Goal: Information Seeking & Learning: Learn about a topic

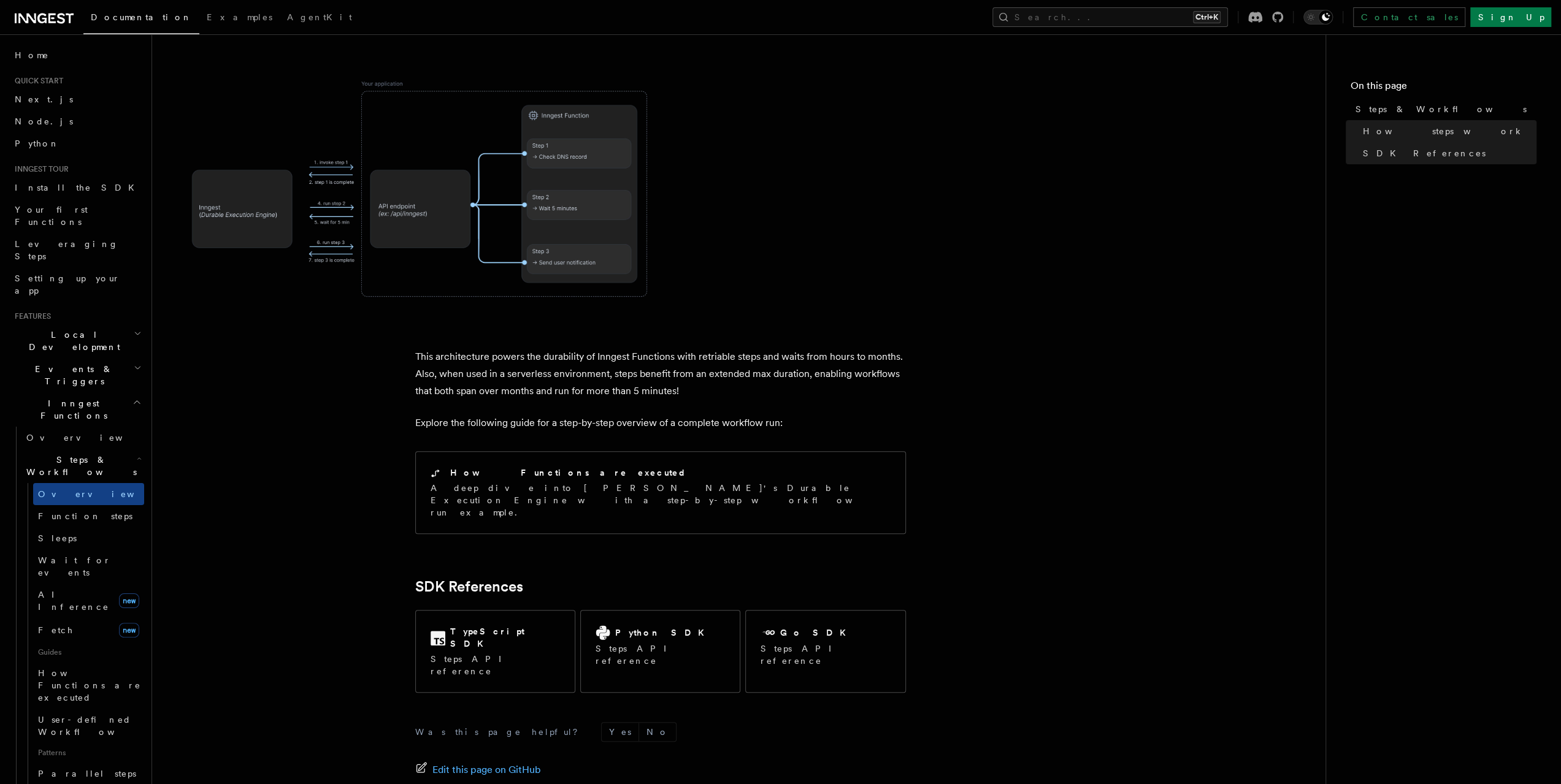
scroll to position [981, 0]
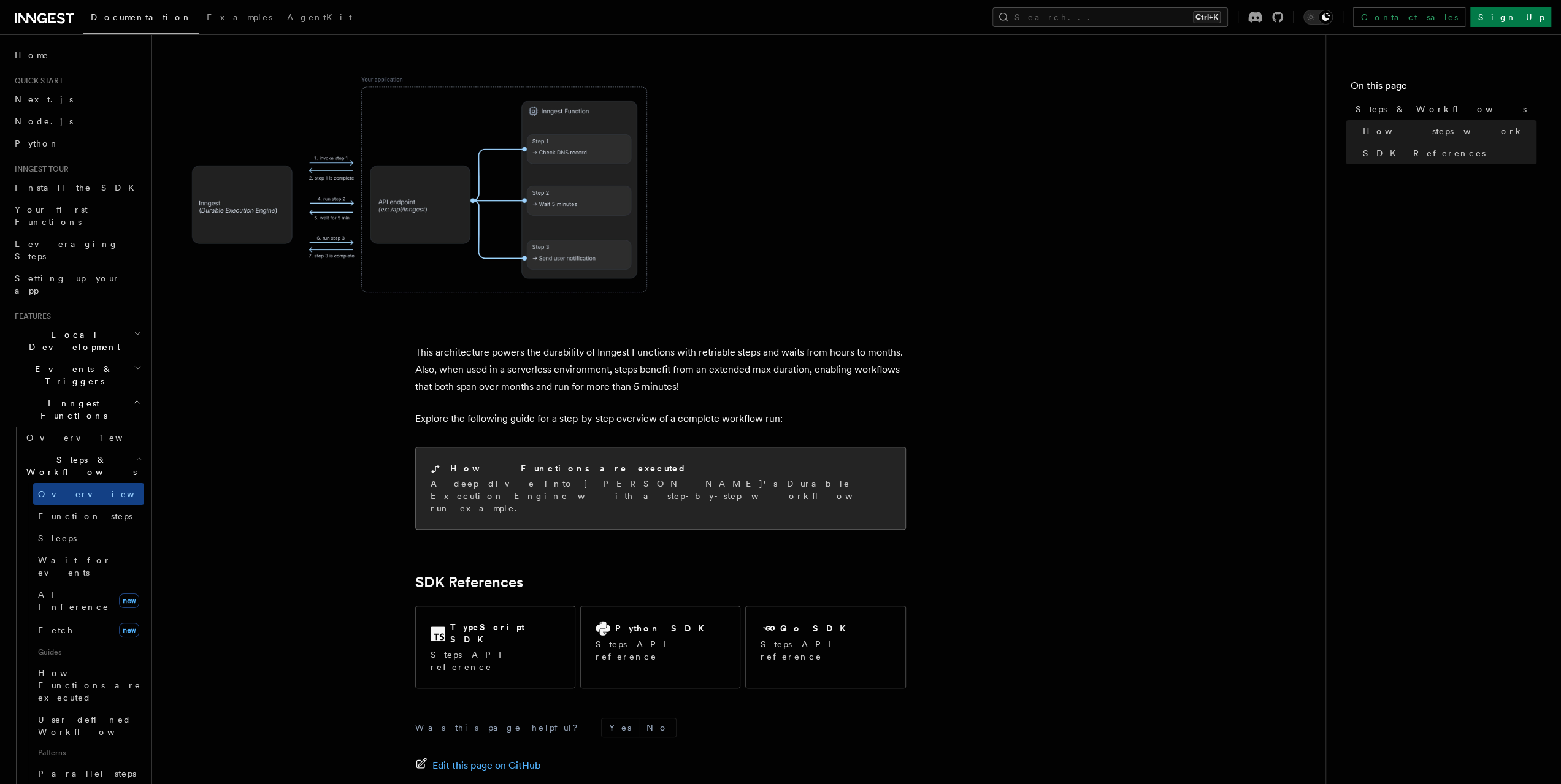
click at [684, 478] on p "A deep dive into Inngest's Durable Execution Engine with a step-by-step workflo…" at bounding box center [660, 496] width 460 height 36
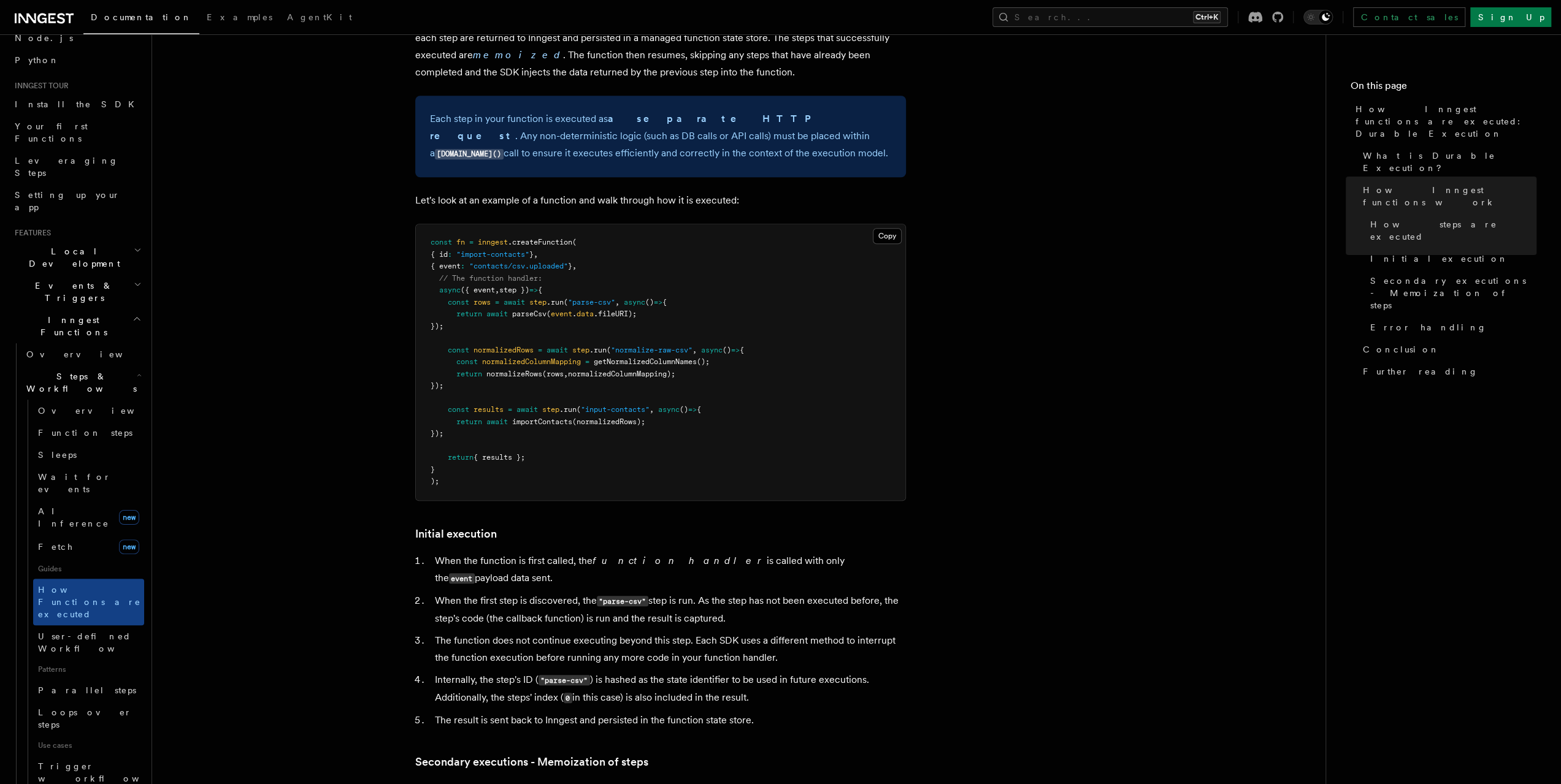
scroll to position [122, 0]
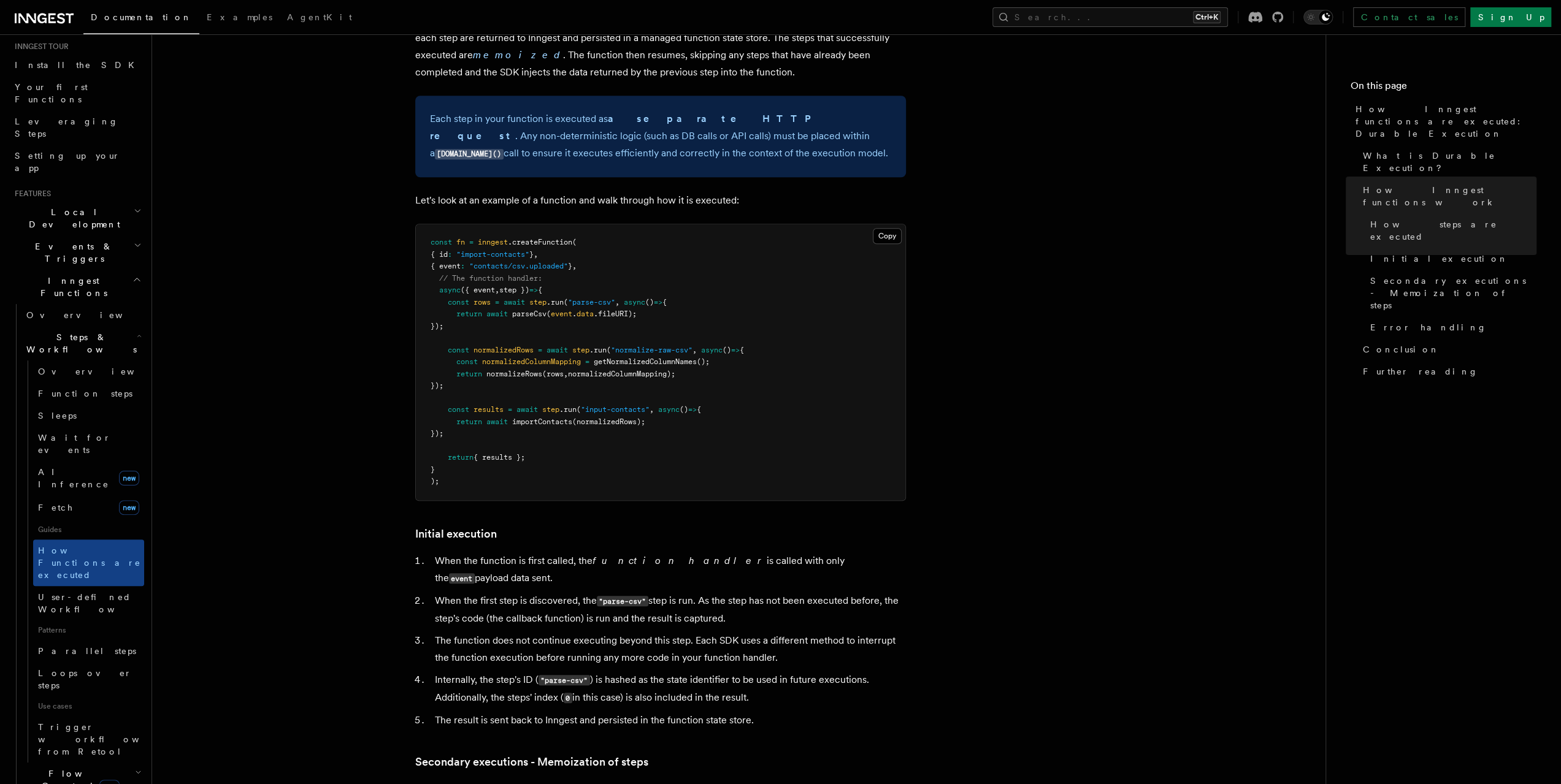
click at [135, 768] on icon "button" at bounding box center [138, 772] width 7 height 9
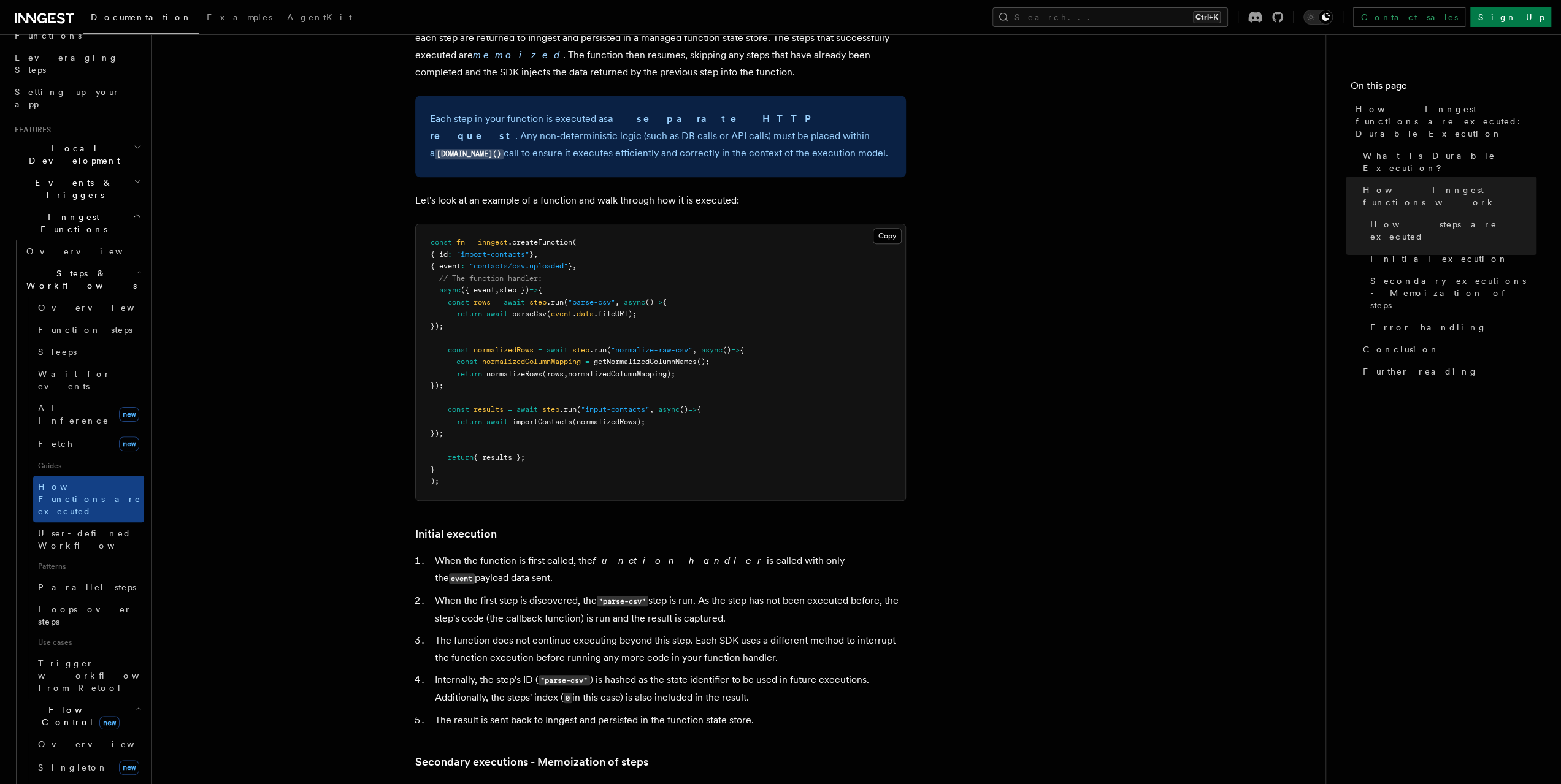
scroll to position [246, 0]
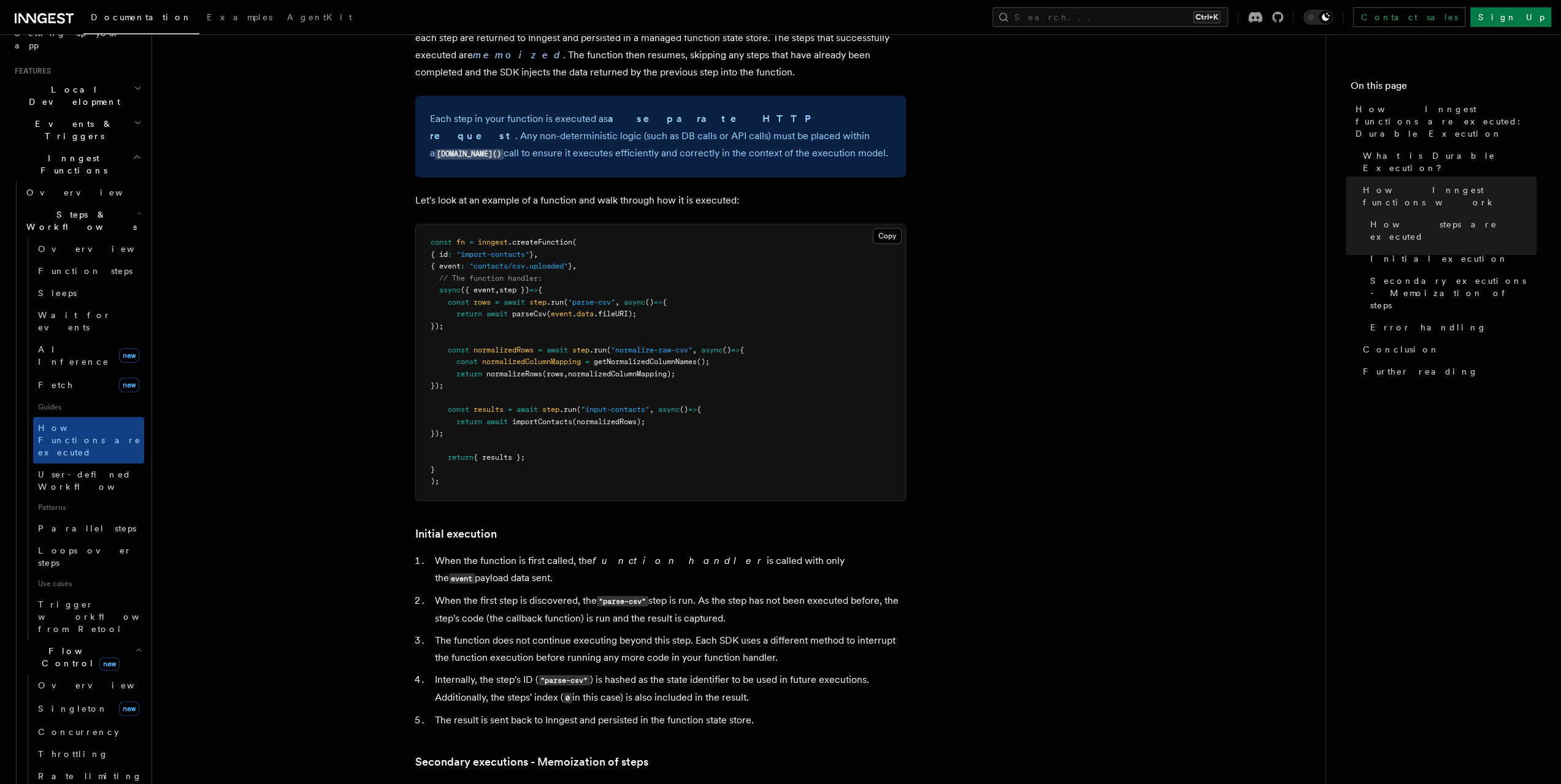
click at [135, 645] on icon "button" at bounding box center [138, 649] width 7 height 9
click at [133, 679] on icon "button" at bounding box center [138, 683] width 9 height 9
click at [132, 714] on icon "button" at bounding box center [136, 718] width 9 height 9
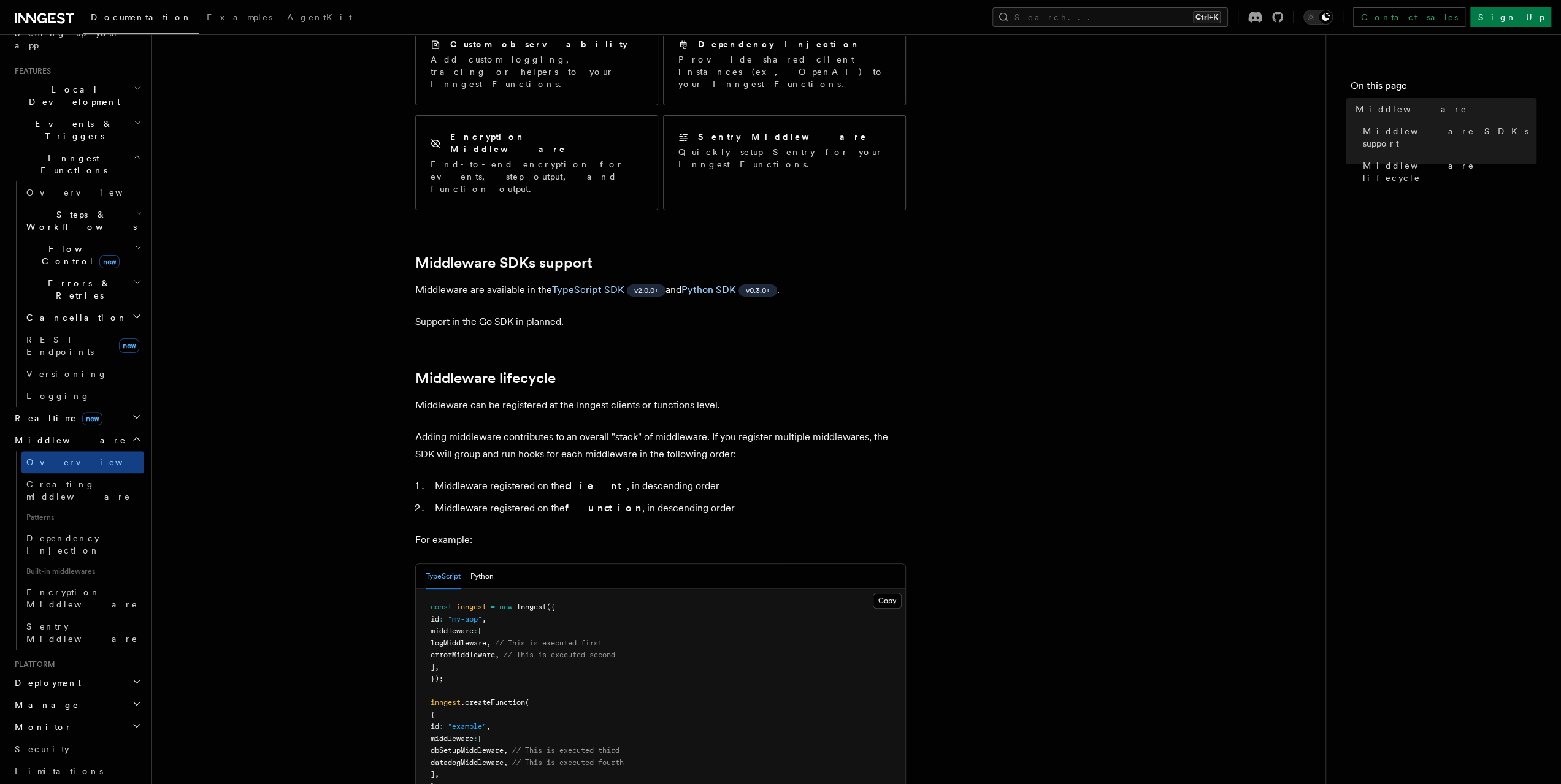
scroll to position [246, 0]
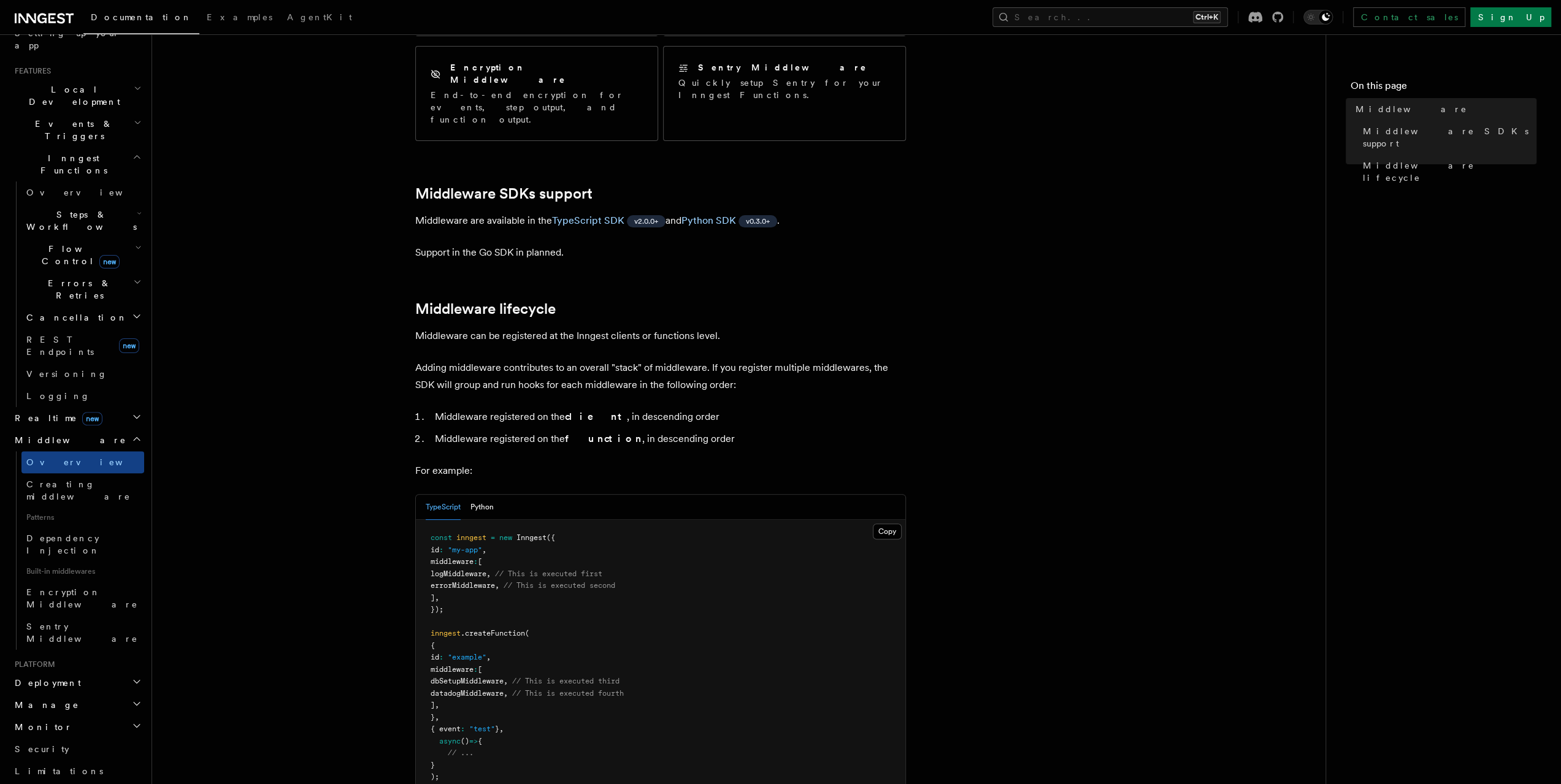
click at [133, 681] on icon "button" at bounding box center [136, 682] width 6 height 3
click at [132, 677] on icon "button" at bounding box center [136, 681] width 9 height 9
click at [132, 699] on icon "button" at bounding box center [136, 703] width 9 height 9
click at [132, 677] on icon "button" at bounding box center [136, 681] width 9 height 9
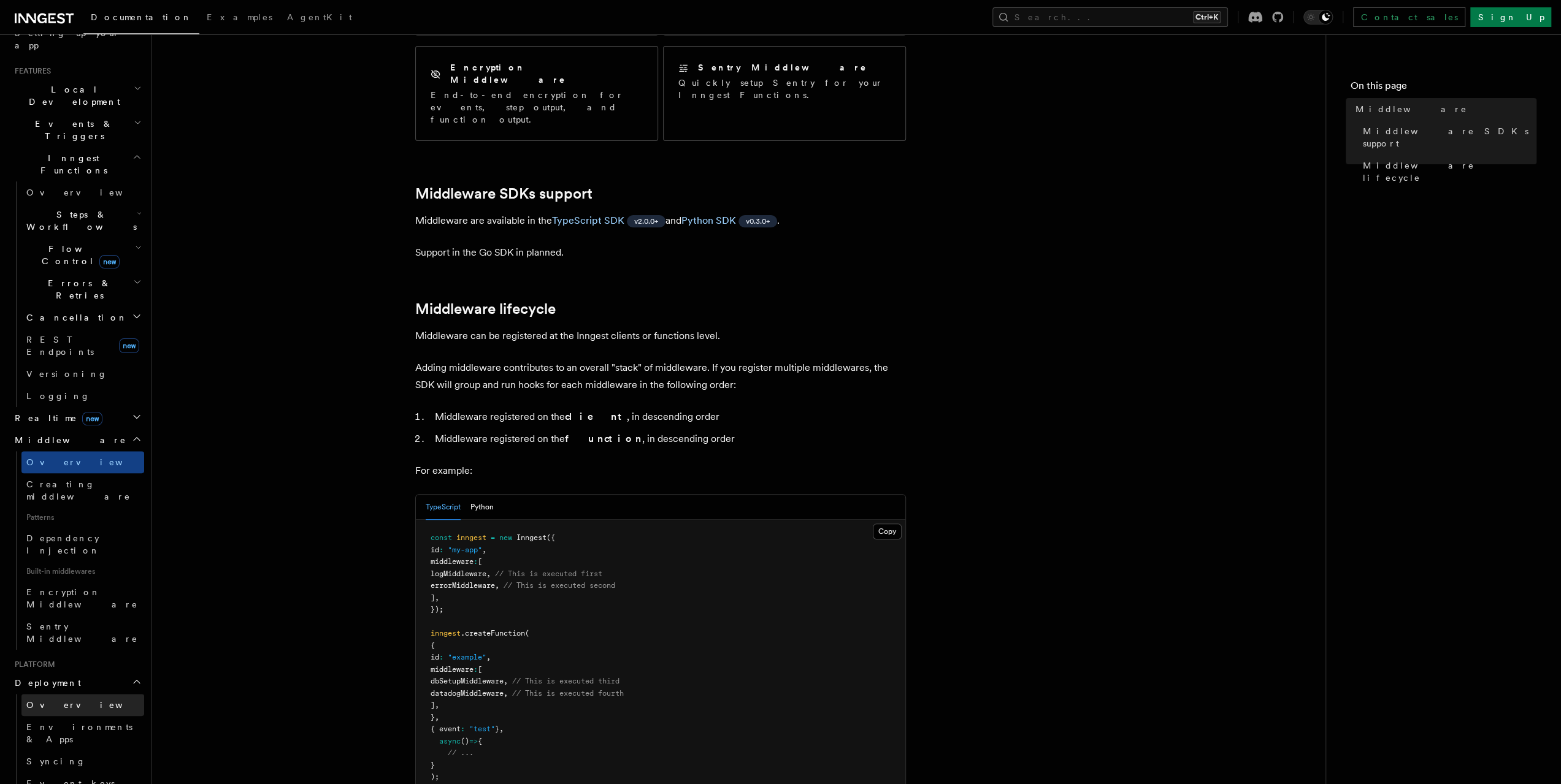
click at [59, 700] on span "Overview" at bounding box center [89, 705] width 126 height 9
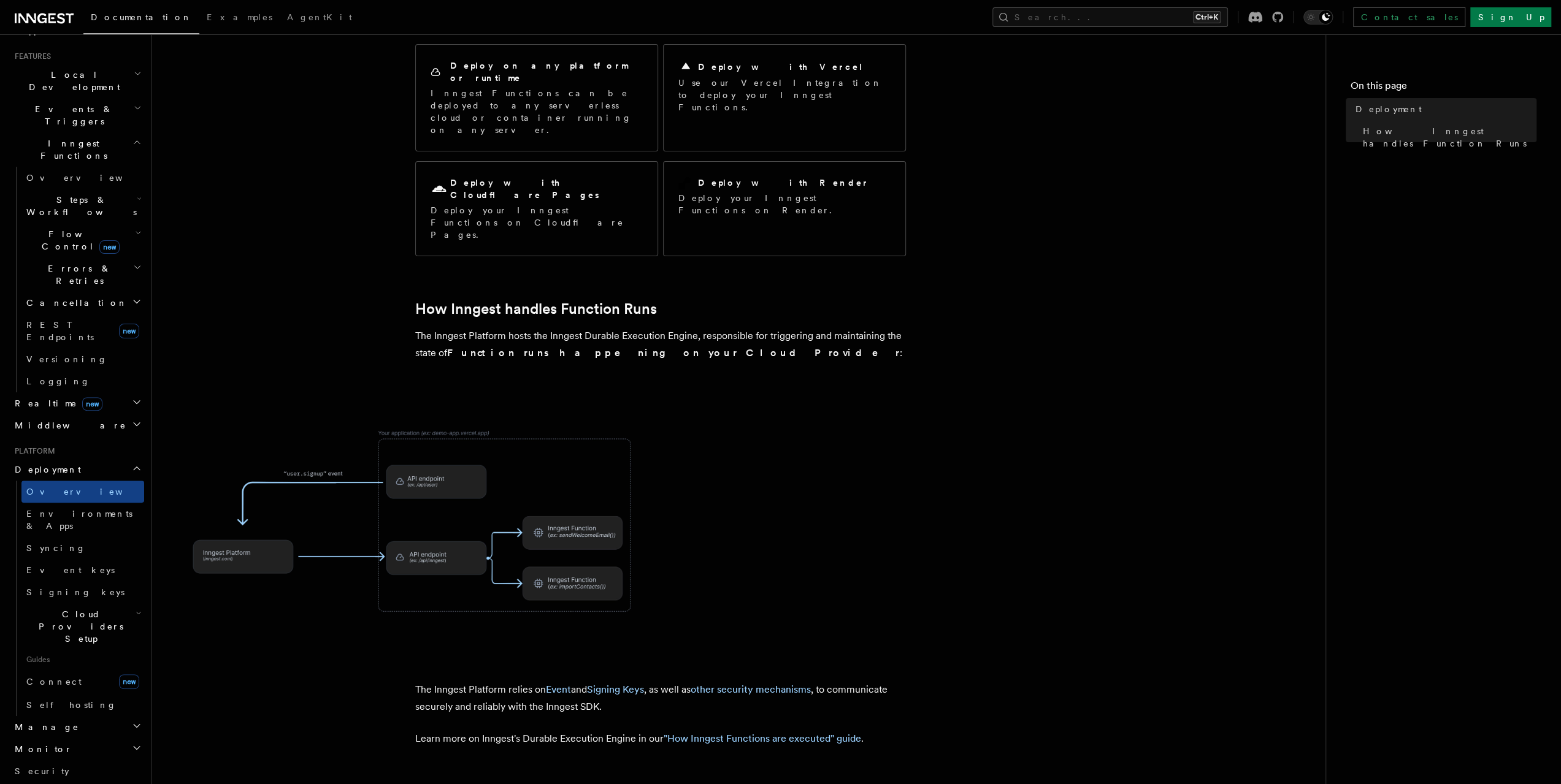
scroll to position [420, 0]
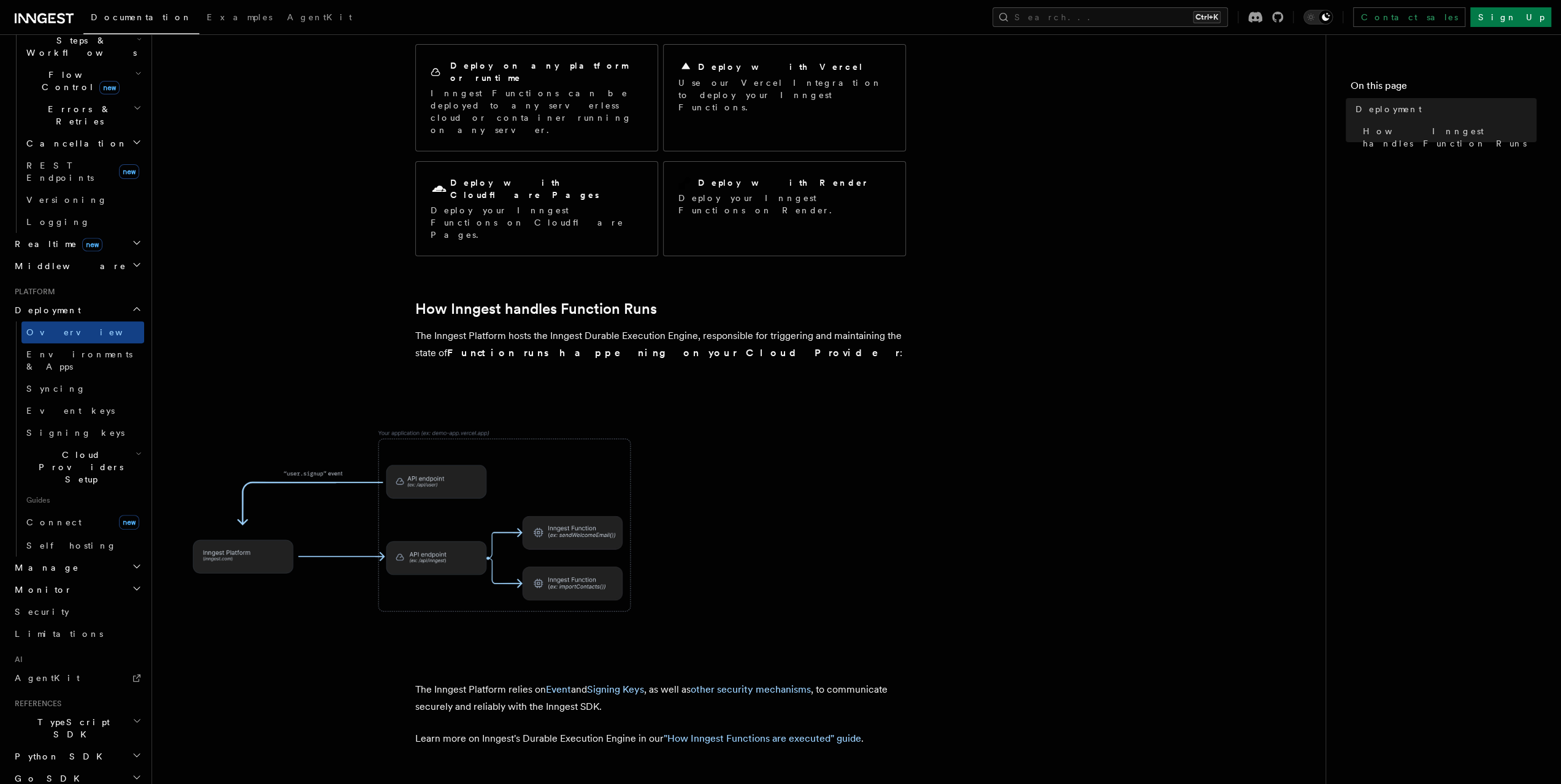
drag, startPoint x: 126, startPoint y: 648, endPoint x: 122, endPoint y: 670, distance: 22.4
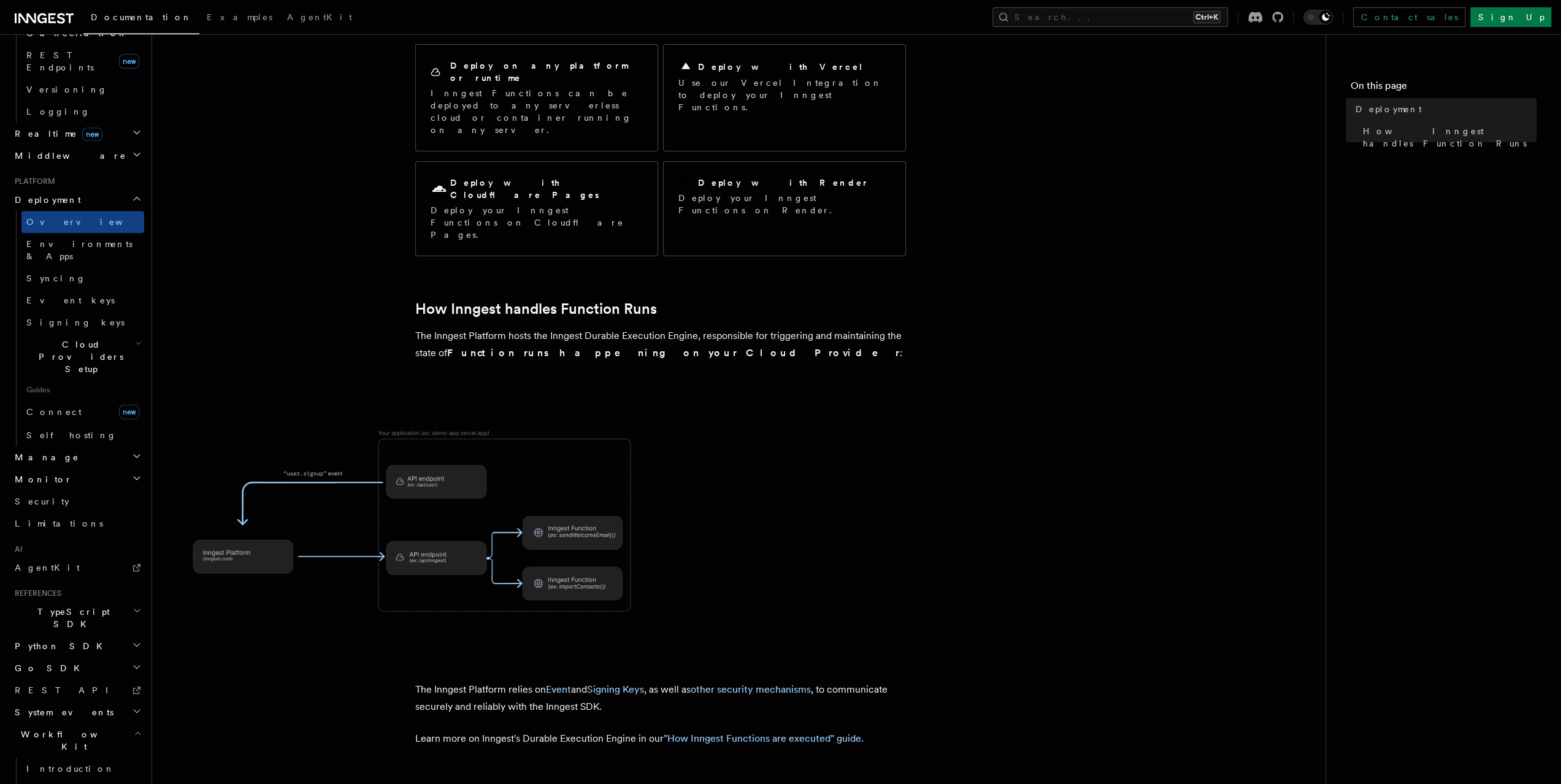
click at [133, 729] on icon "button" at bounding box center [137, 733] width 8 height 9
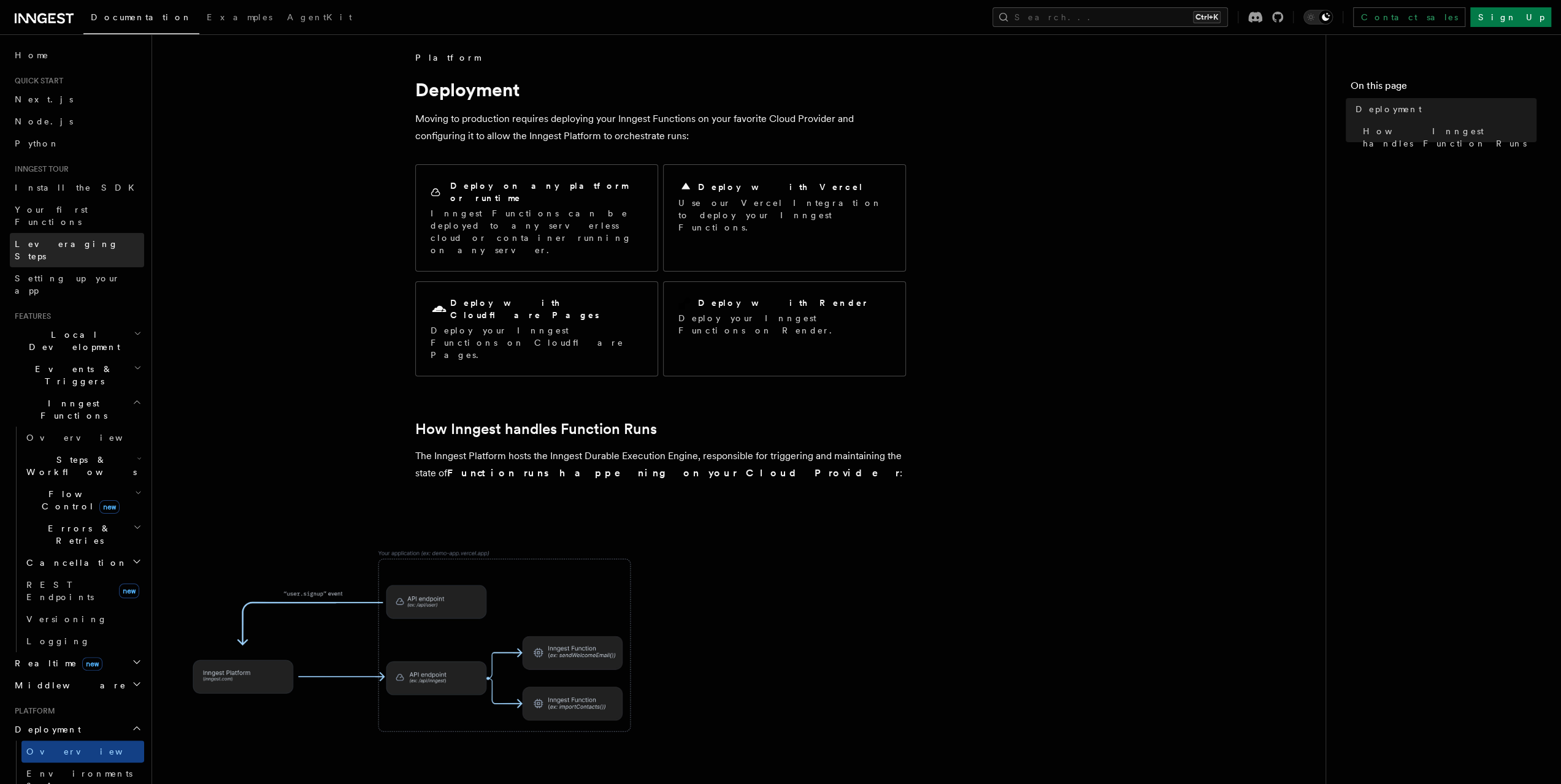
scroll to position [0, 0]
click at [133, 329] on icon "button" at bounding box center [137, 333] width 8 height 9
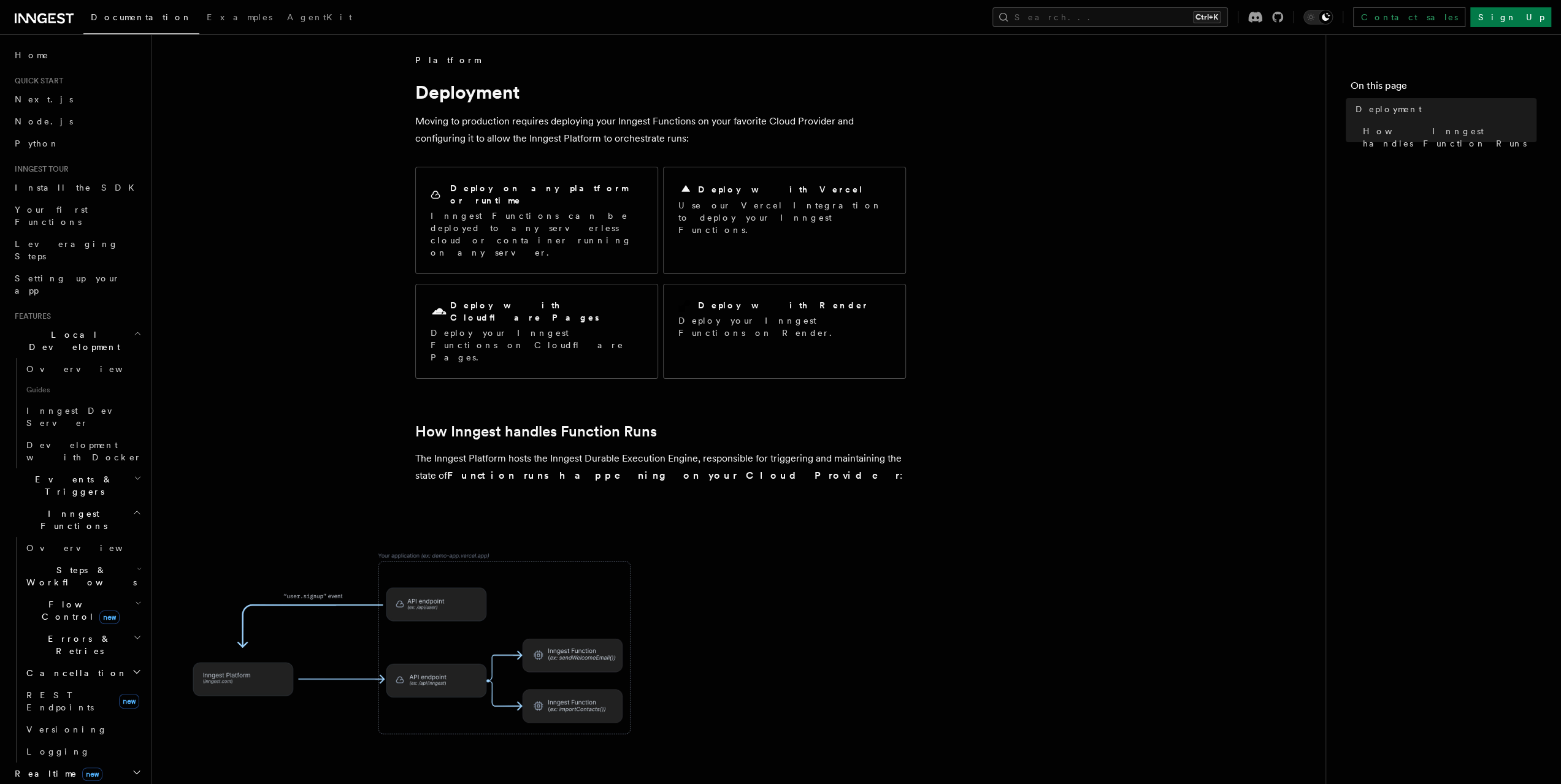
click at [133, 329] on icon "button" at bounding box center [137, 333] width 8 height 9
click at [120, 358] on h2 "Events & Triggers" at bounding box center [77, 375] width 134 height 34
click at [39, 509] on span "Crons" at bounding box center [47, 514] width 41 height 9
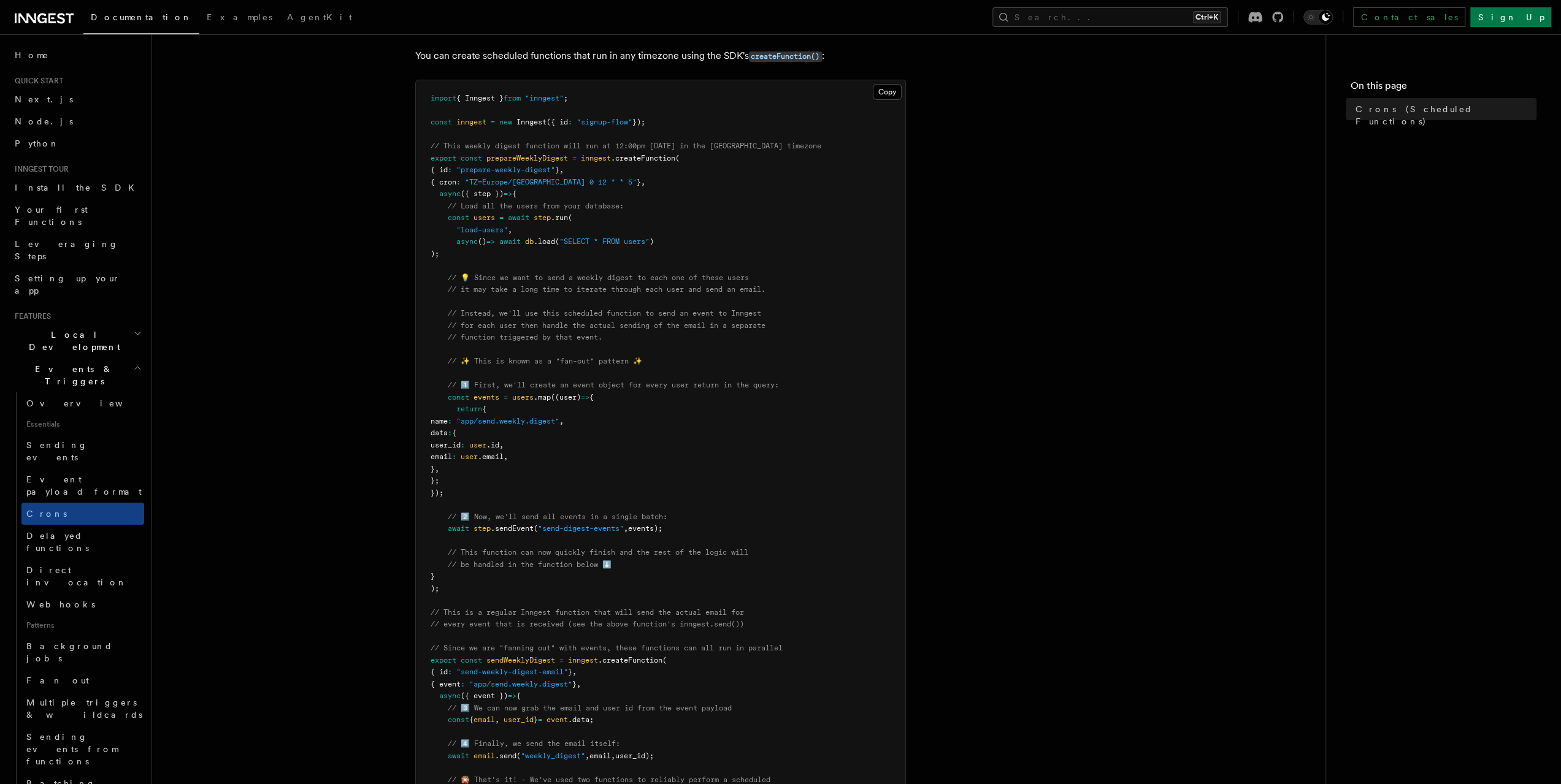
scroll to position [246, 0]
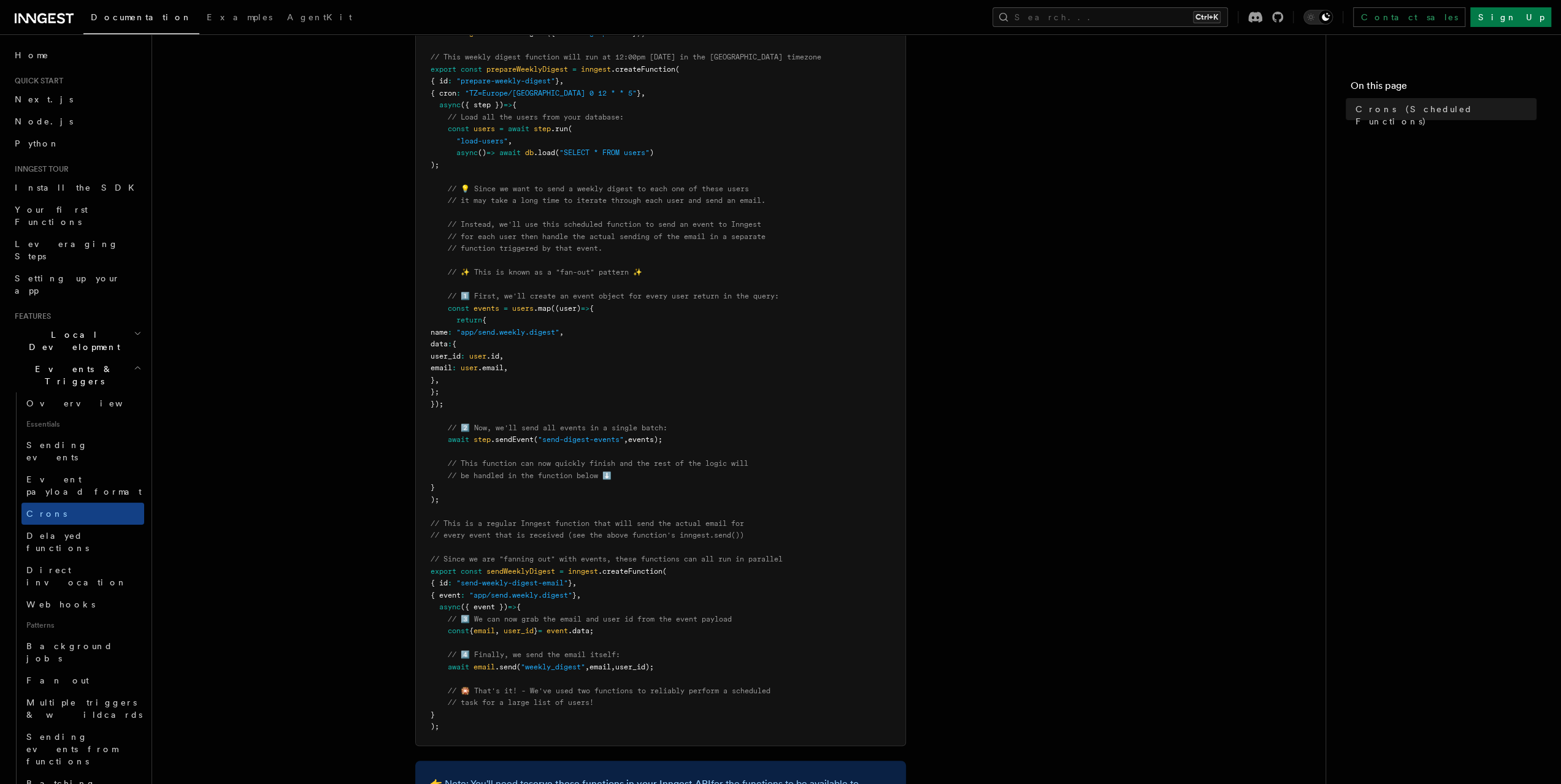
click at [50, 21] on icon at bounding box center [44, 18] width 59 height 15
